Goal: Find specific page/section

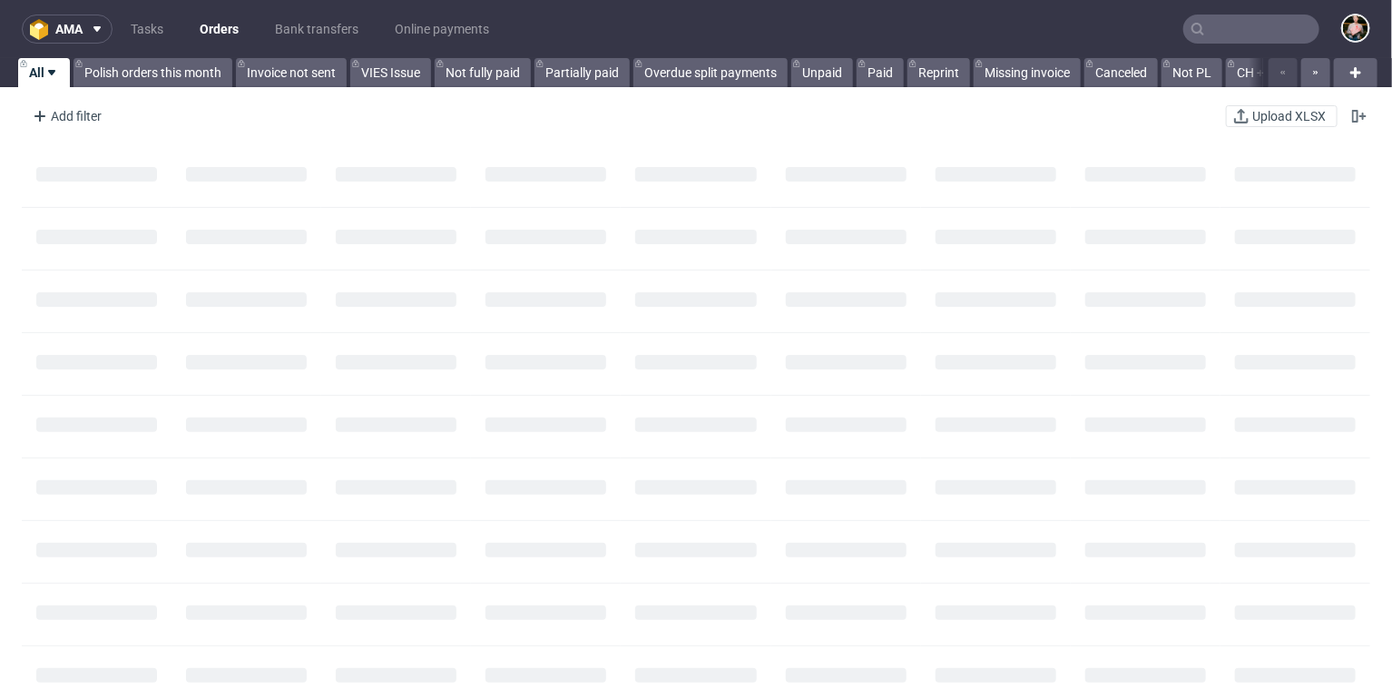
click at [1222, 31] on input "text" at bounding box center [1251, 29] width 136 height 29
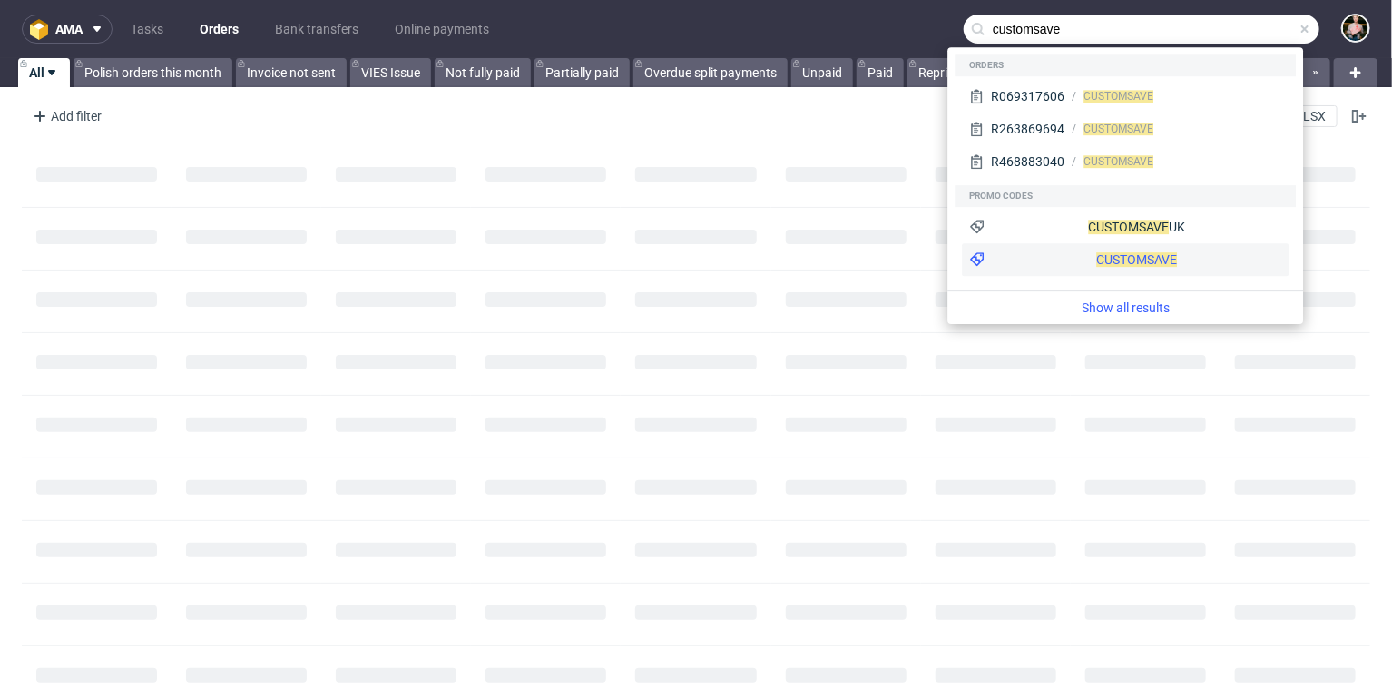
type input "customsave"
click at [1134, 257] on div "CUSTOMSAVE" at bounding box center [1125, 259] width 327 height 33
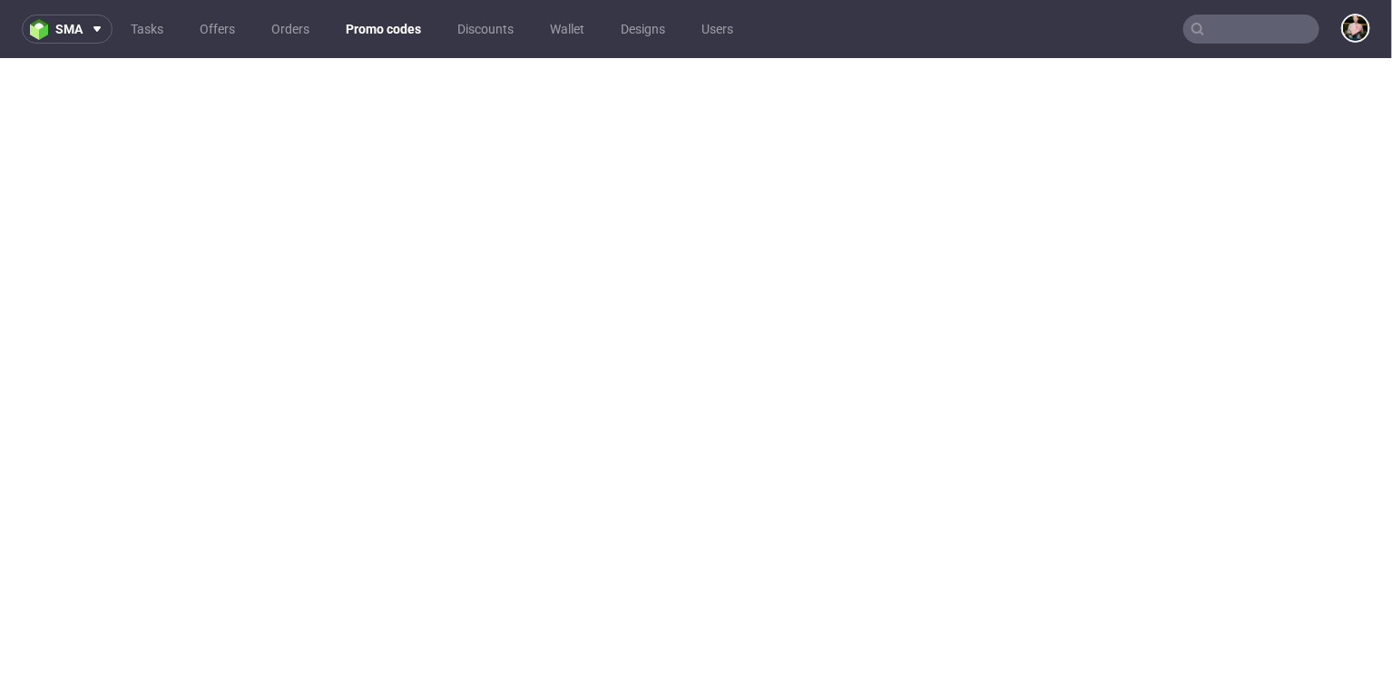
scroll to position [5, 0]
